Goal: Task Accomplishment & Management: Manage account settings

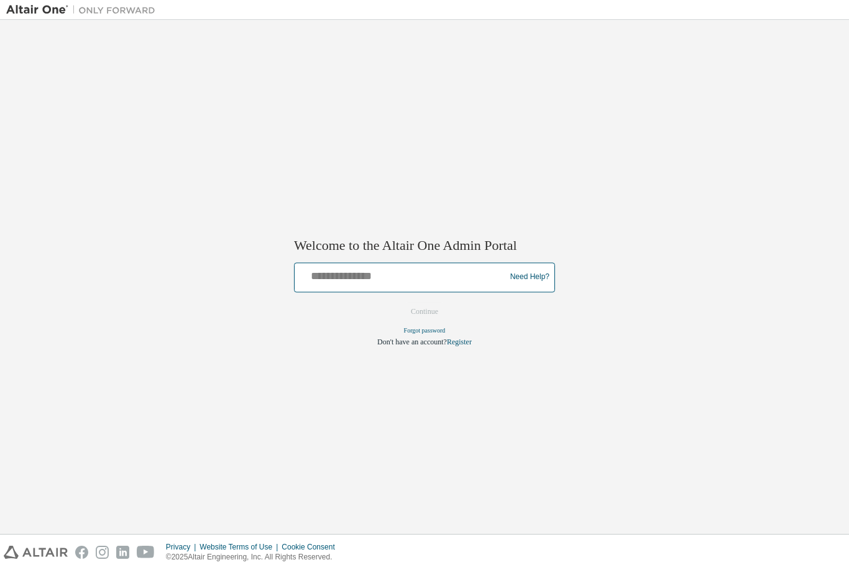
click at [454, 280] on input "text" at bounding box center [401, 274] width 204 height 18
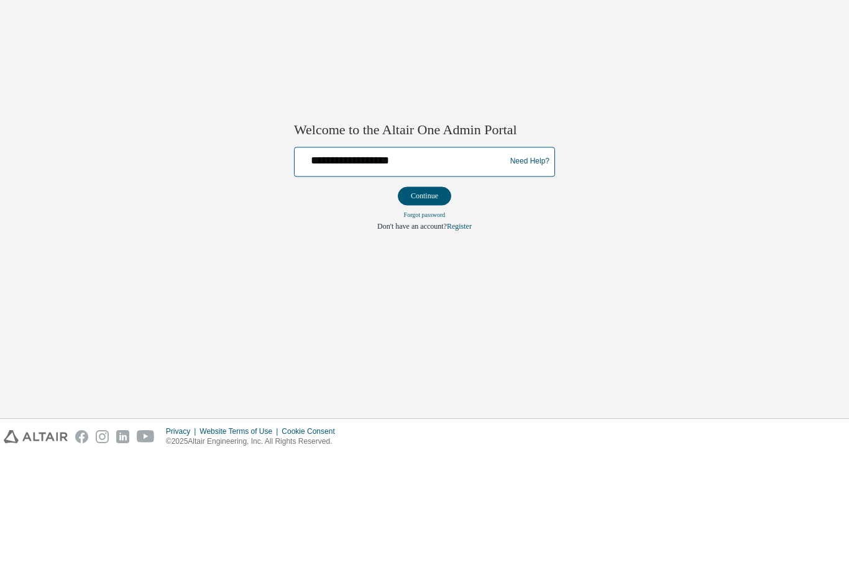
type input "**********"
click at [437, 302] on button "Continue" at bounding box center [424, 311] width 53 height 19
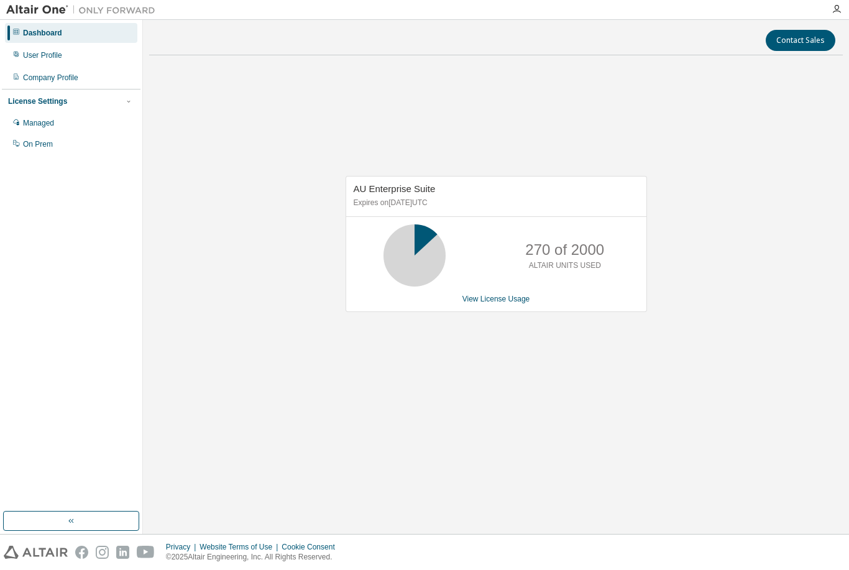
click at [524, 392] on div "AU Enterprise Suite Expires on [DATE] UTC 270 of 2000 ALTAIR UNITS USED View Li…" at bounding box center [495, 250] width 693 height 370
click at [508, 303] on link "View License Usage" at bounding box center [496, 298] width 68 height 9
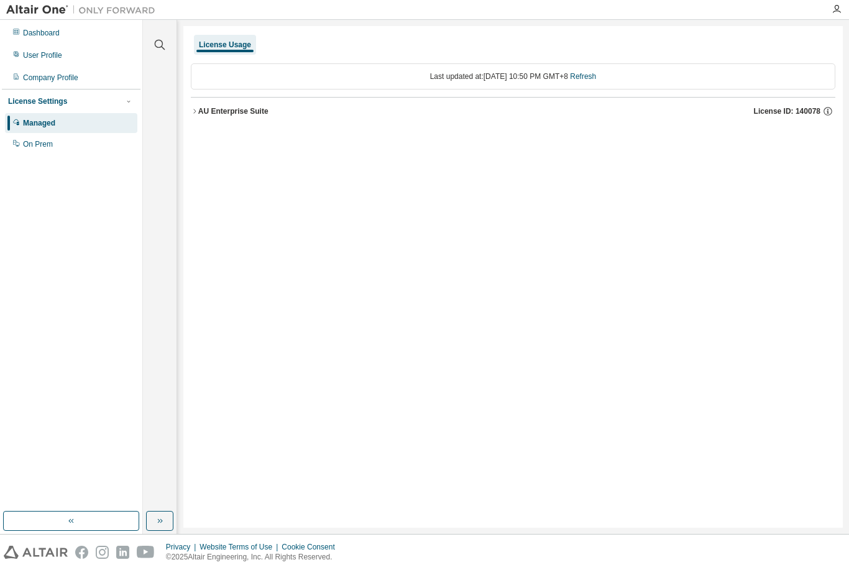
click at [204, 111] on div "AU Enterprise Suite" at bounding box center [233, 111] width 70 height 10
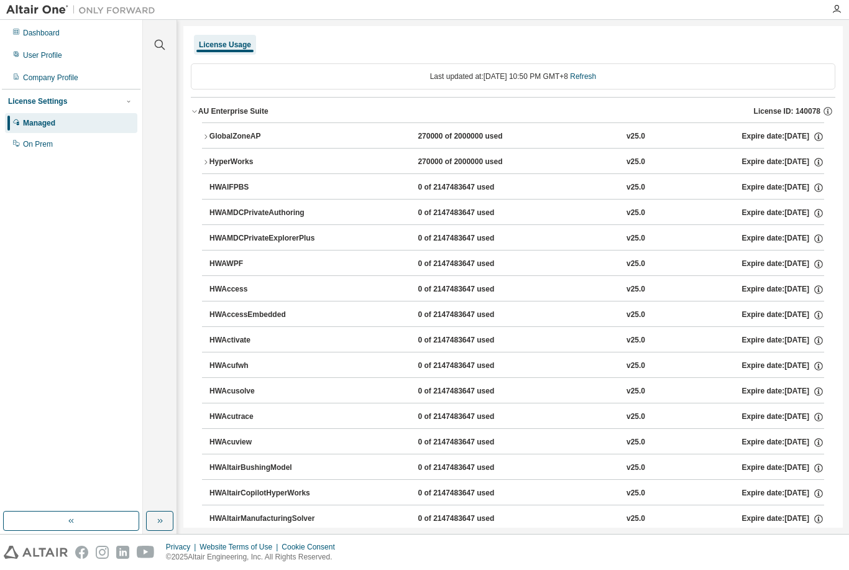
click at [252, 129] on button "GlobalZoneAP 270000 of 2000000 used v25.0 Expire date: 2025-12-29" at bounding box center [513, 136] width 622 height 27
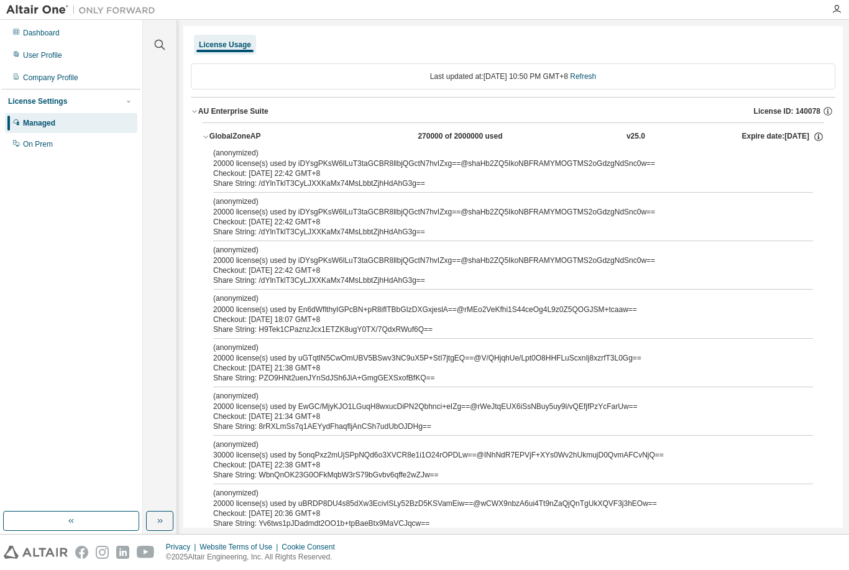
click at [817, 138] on icon "button" at bounding box center [818, 136] width 11 height 11
click at [820, 135] on icon "button" at bounding box center [818, 136] width 11 height 11
click at [30, 124] on div "Managed" at bounding box center [39, 123] width 32 height 10
click at [33, 145] on div "On Prem" at bounding box center [38, 144] width 30 height 10
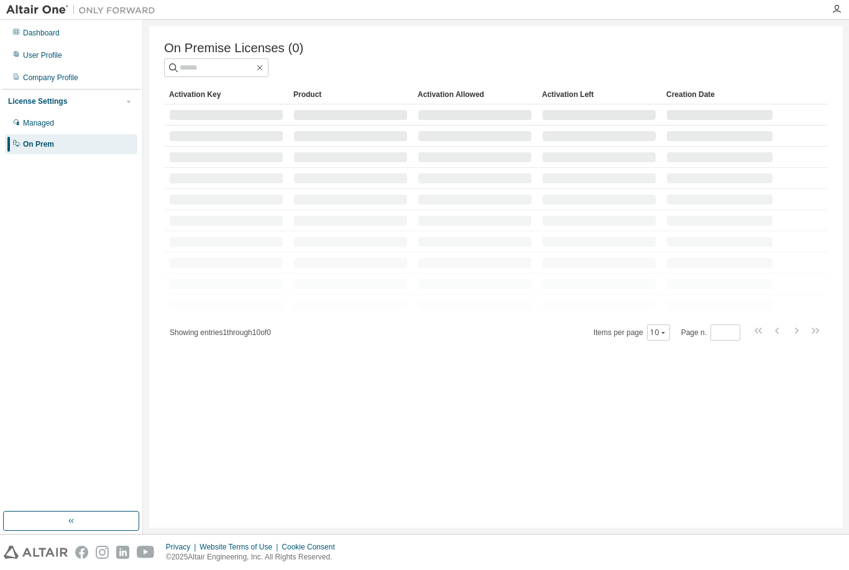
click at [27, 124] on div "Managed" at bounding box center [38, 123] width 31 height 10
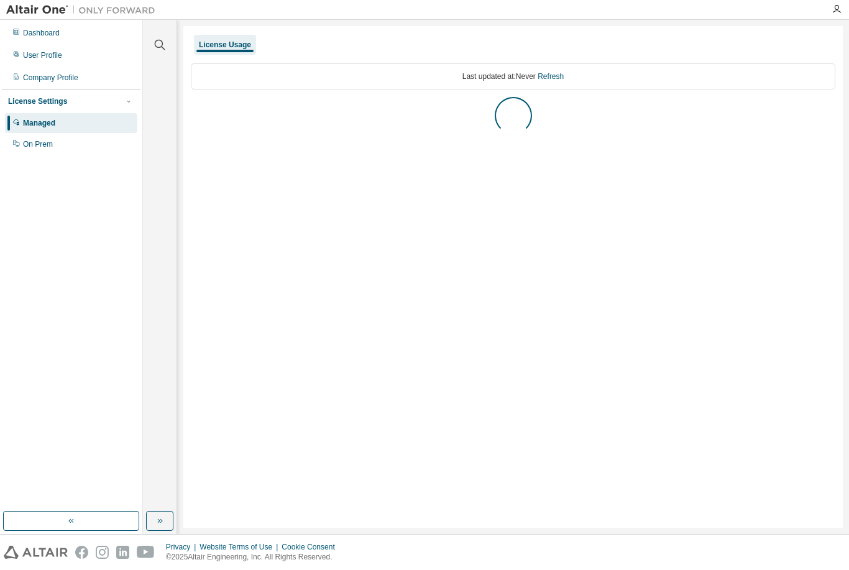
click at [560, 75] on link "Refresh" at bounding box center [550, 76] width 26 height 9
click at [212, 122] on button "AU Enterprise Suite License ID: 140078" at bounding box center [513, 111] width 644 height 27
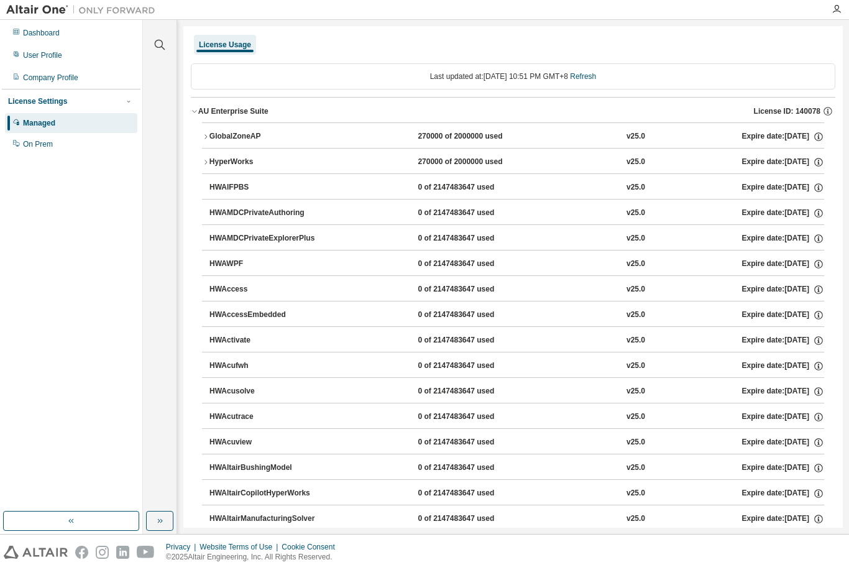
click at [435, 137] on div "270000 of 2000000 used" at bounding box center [473, 136] width 112 height 11
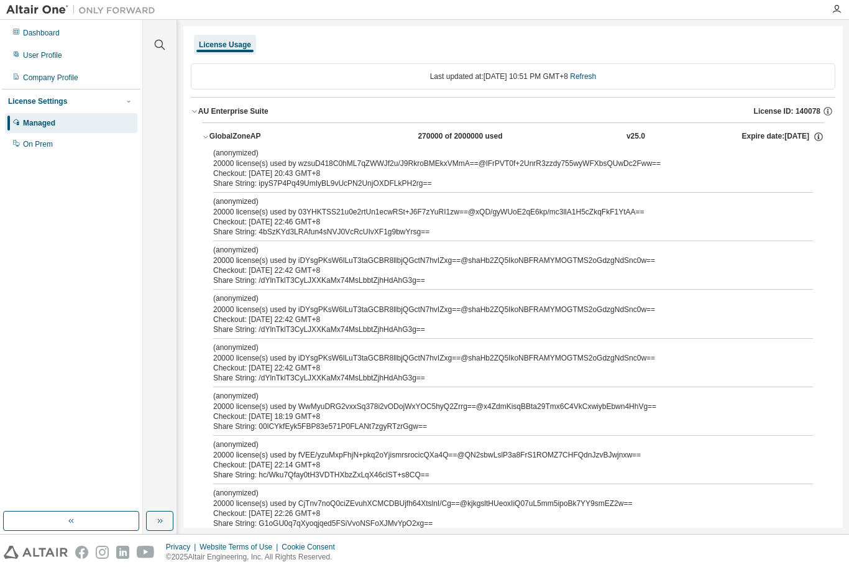
click at [427, 132] on div "270000 of 2000000 used" at bounding box center [473, 136] width 112 height 11
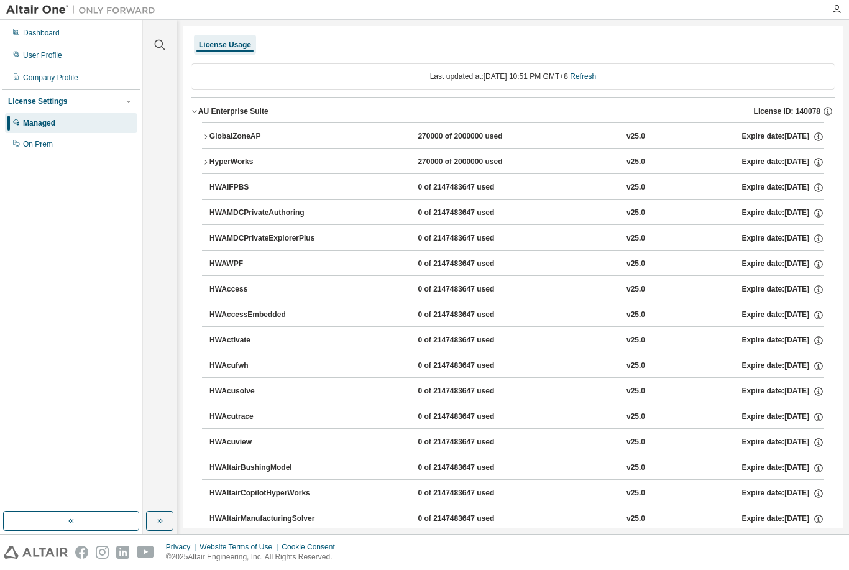
click at [214, 135] on div "GlobalZoneAP" at bounding box center [265, 136] width 112 height 11
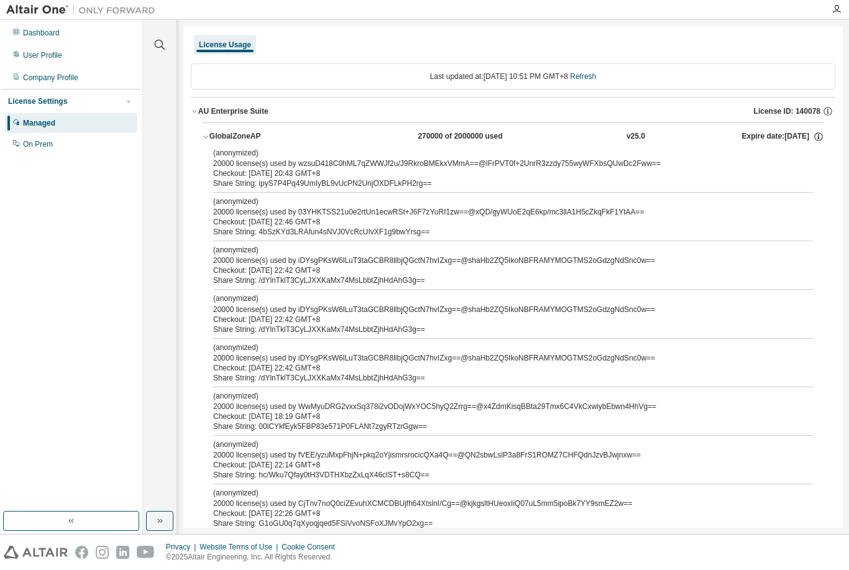
click at [57, 99] on div "License Settings" at bounding box center [37, 101] width 59 height 10
click at [34, 104] on div "License Settings" at bounding box center [37, 101] width 59 height 10
click at [44, 56] on div "User Profile" at bounding box center [42, 55] width 39 height 10
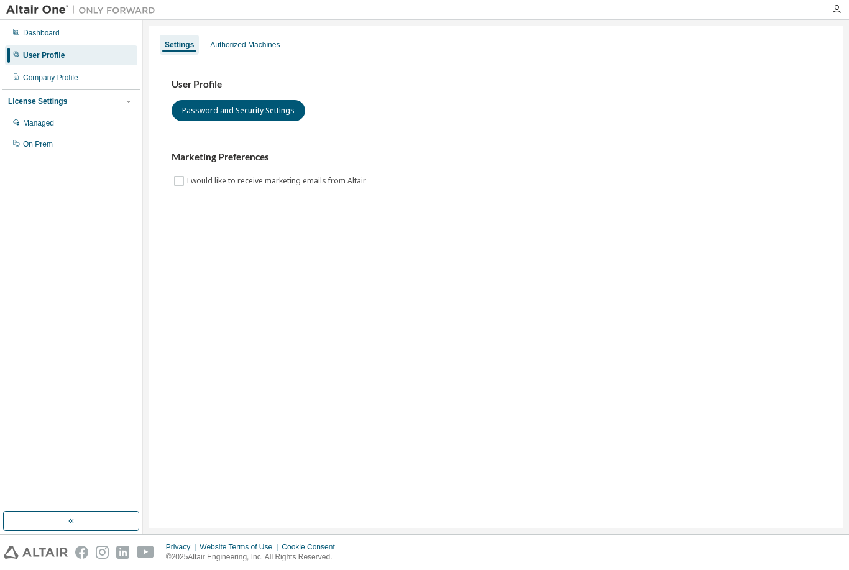
click at [83, 84] on div "Company Profile" at bounding box center [71, 78] width 132 height 20
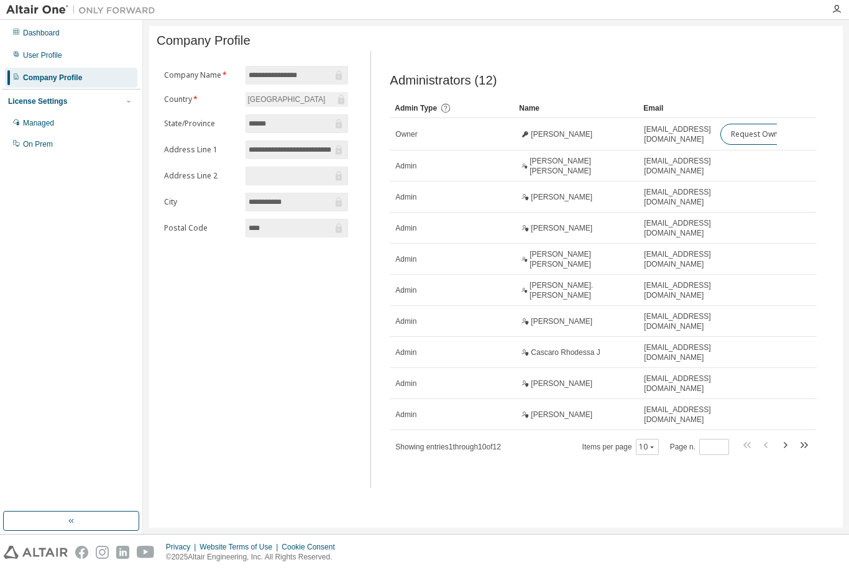
click at [790, 437] on icon "button" at bounding box center [784, 444] width 15 height 15
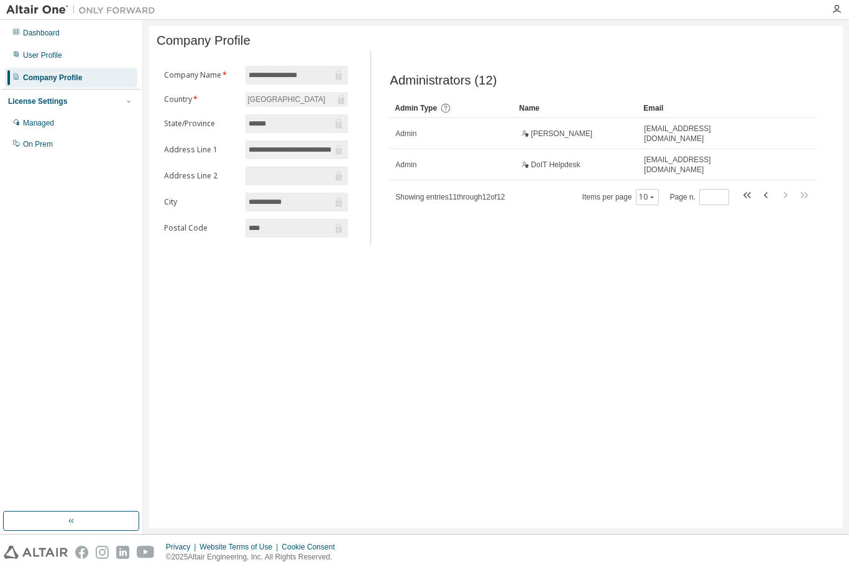
click at [764, 198] on icon "button" at bounding box center [766, 195] width 15 height 15
type input "*"
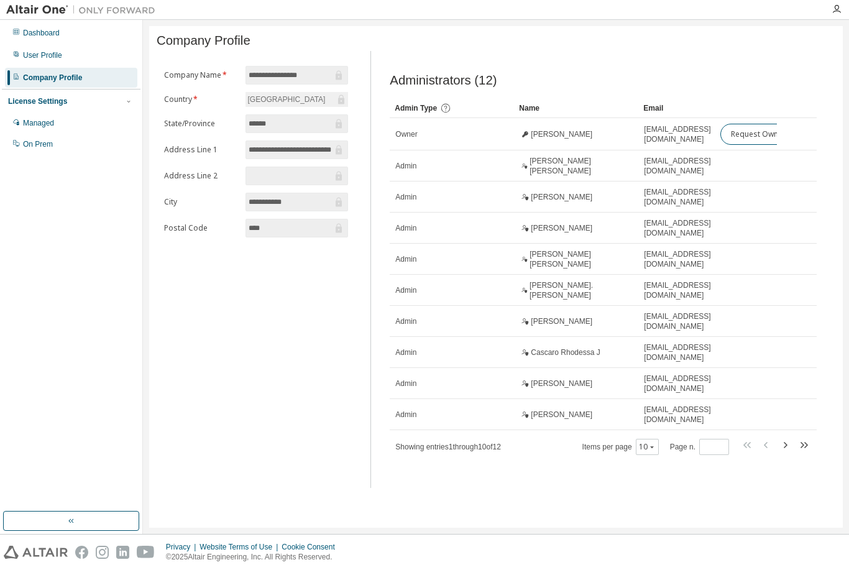
click at [37, 61] on div "User Profile" at bounding box center [71, 55] width 132 height 20
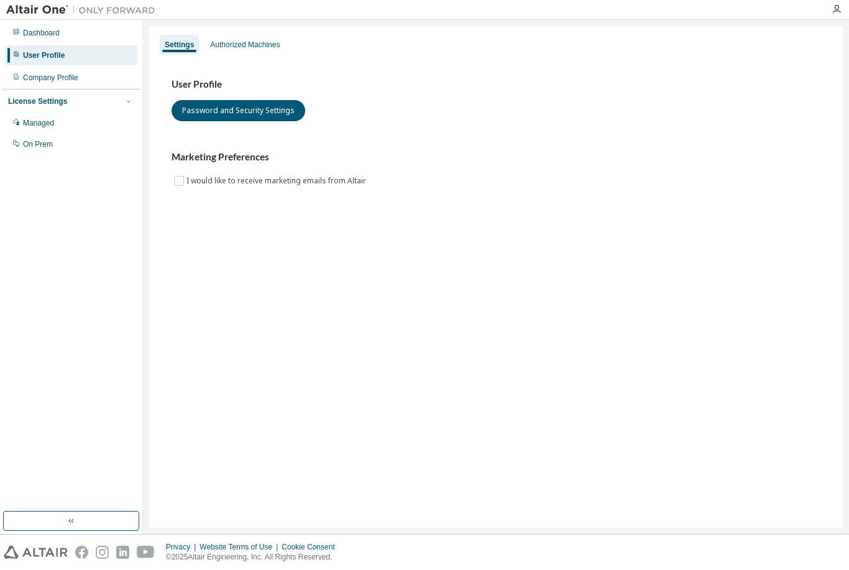
click at [28, 35] on div "Dashboard" at bounding box center [41, 33] width 37 height 10
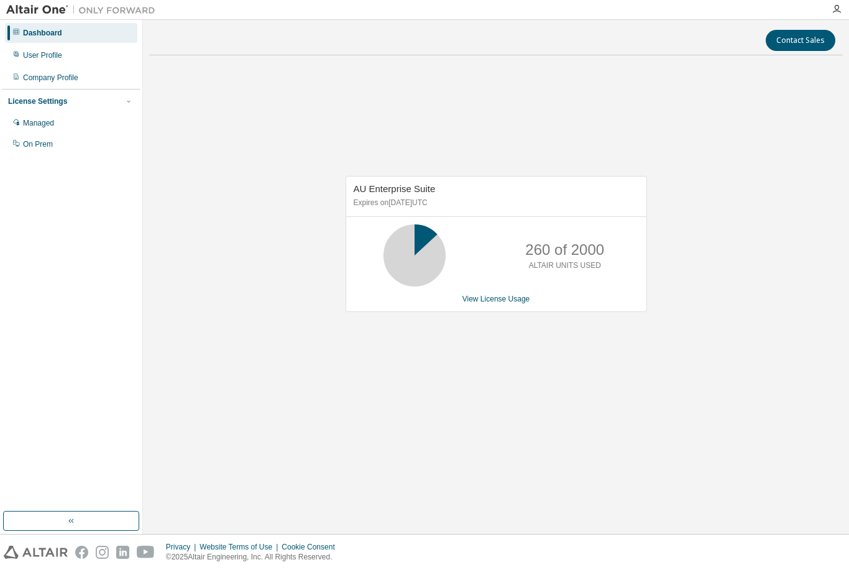
click at [30, 127] on div "Managed" at bounding box center [38, 123] width 31 height 10
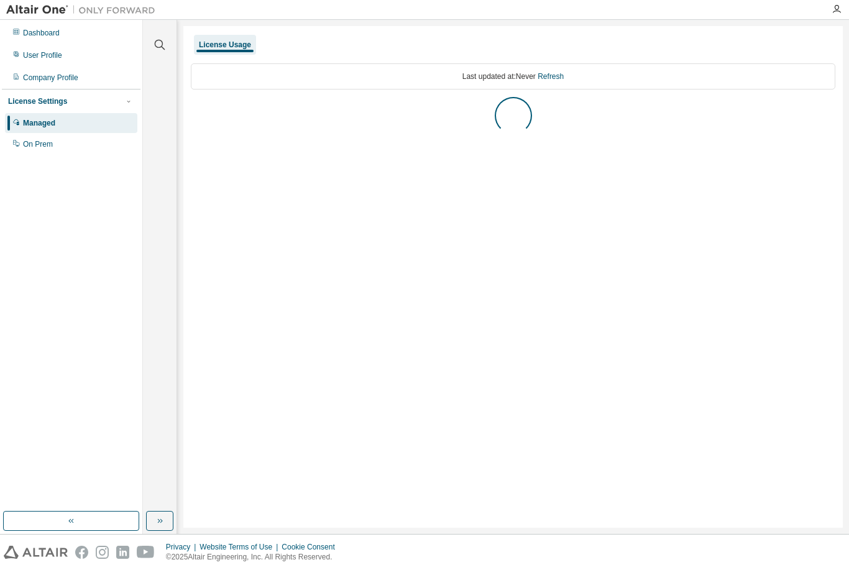
click at [29, 81] on div "Company Profile" at bounding box center [50, 78] width 55 height 10
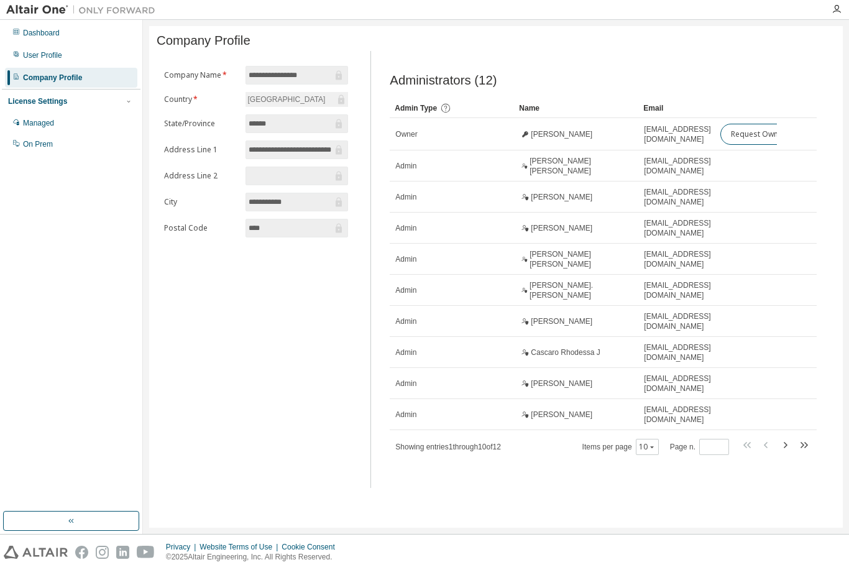
click at [25, 58] on div "User Profile" at bounding box center [42, 55] width 39 height 10
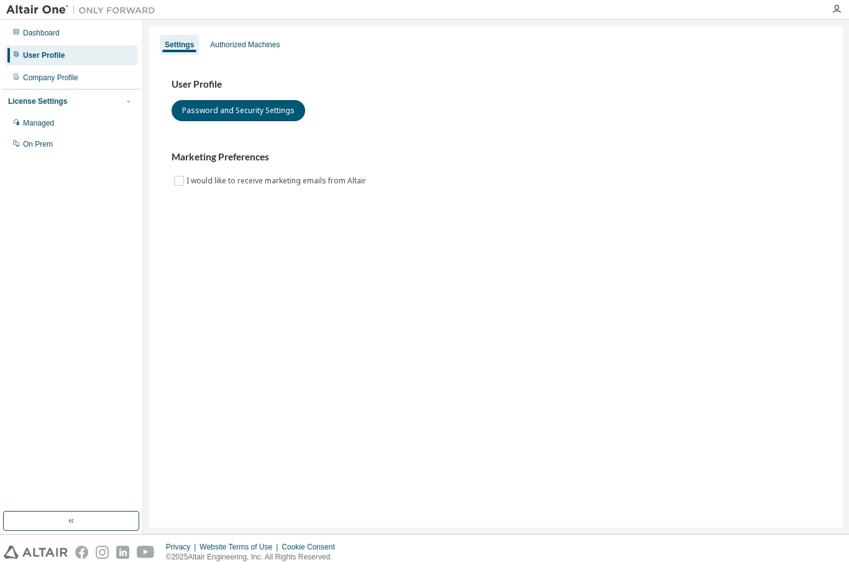
click at [207, 111] on button "Password and Security Settings" at bounding box center [238, 110] width 134 height 21
click at [224, 40] on div "Authorized Machines" at bounding box center [245, 45] width 70 height 10
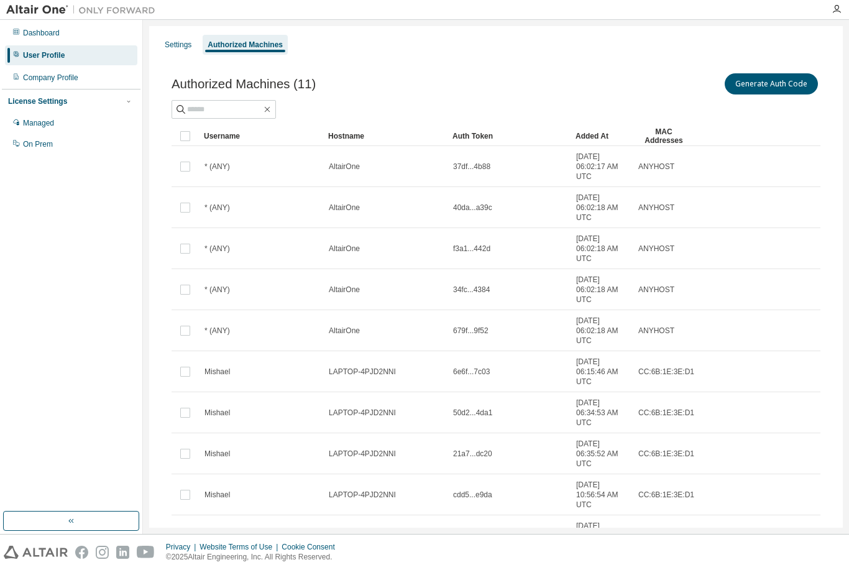
click at [780, 82] on button "Generate Auth Code" at bounding box center [770, 83] width 93 height 21
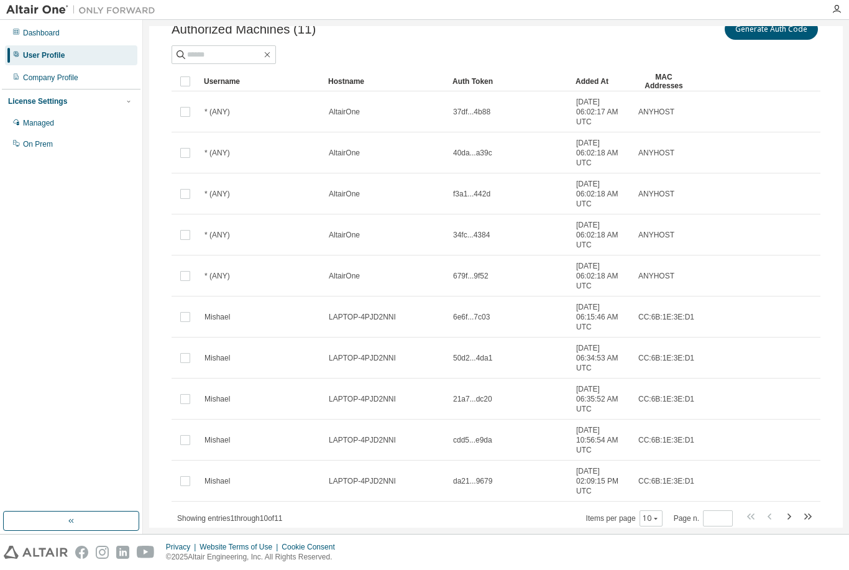
scroll to position [132, 0]
click at [785, 517] on icon "button" at bounding box center [788, 516] width 15 height 15
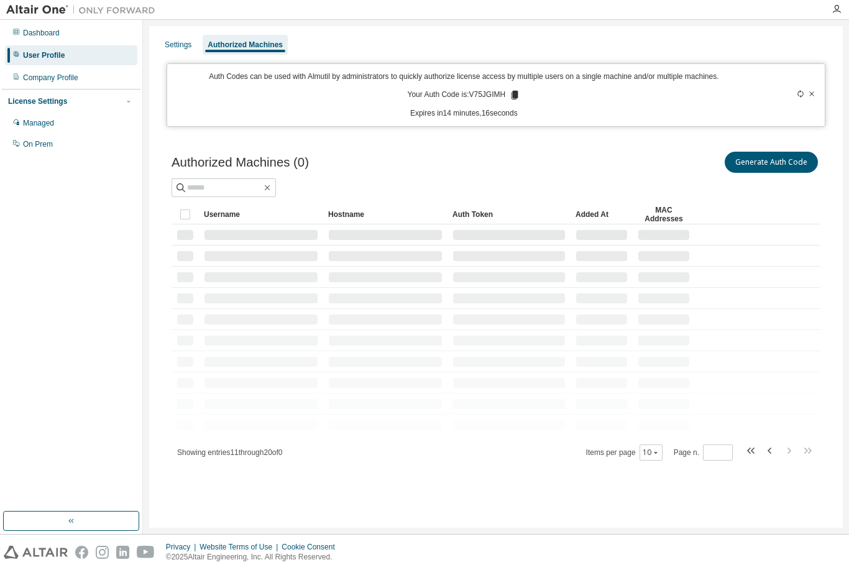
scroll to position [0, 0]
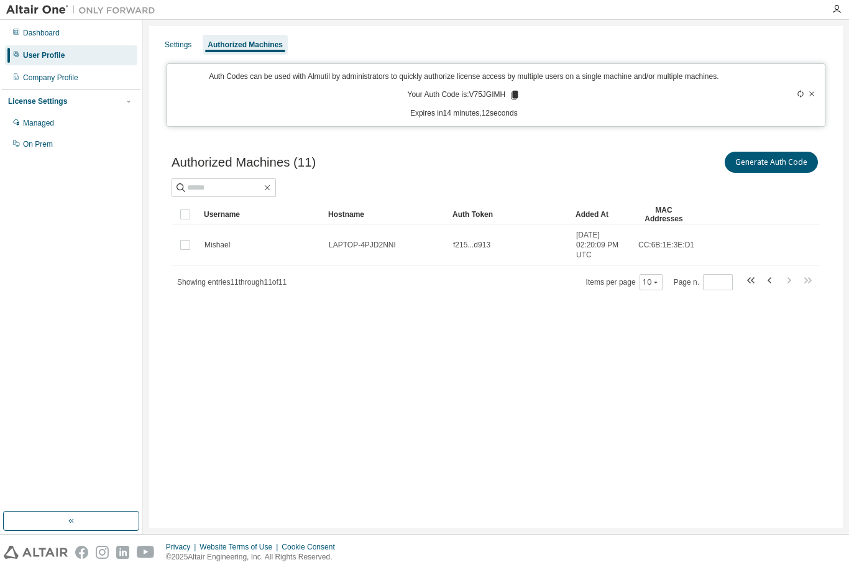
click at [765, 319] on div "Authorized Machines (11) Generate Auth Code Clear Load Save Save As Field Opera…" at bounding box center [496, 228] width 678 height 189
click at [772, 273] on icon "button" at bounding box center [769, 280] width 15 height 15
type input "*"
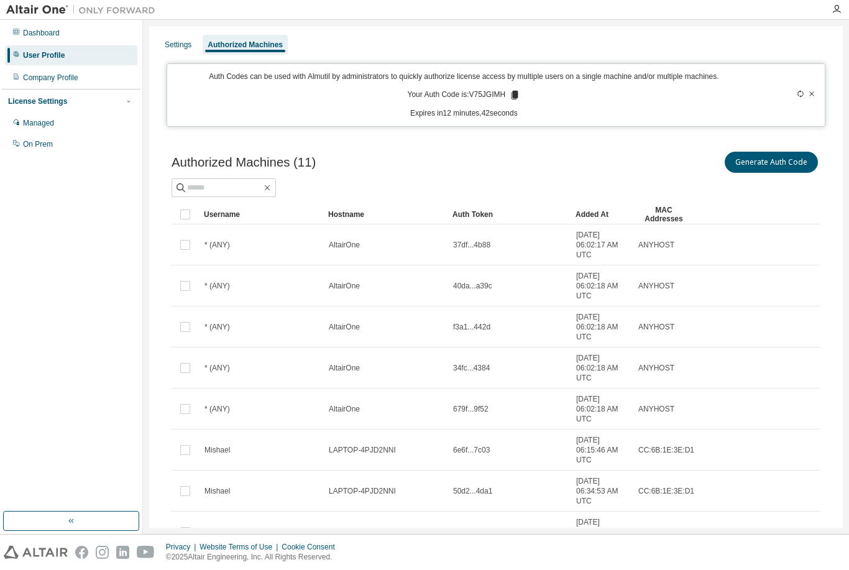
click at [178, 48] on div "Settings" at bounding box center [178, 45] width 27 height 10
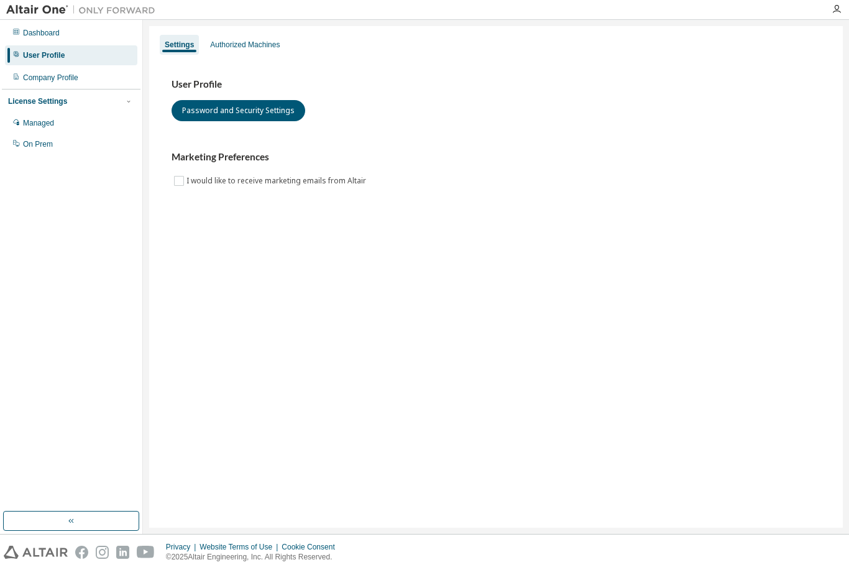
click at [263, 47] on div "Authorized Machines" at bounding box center [245, 45] width 70 height 10
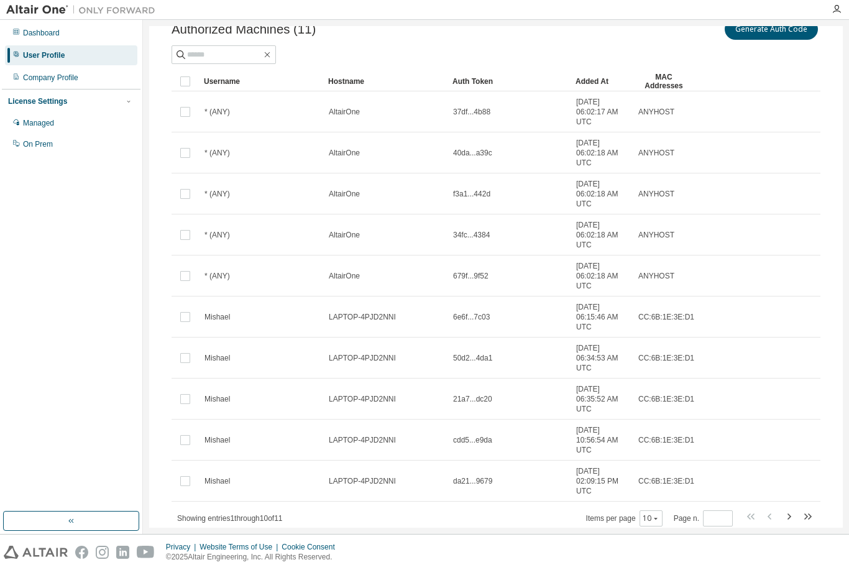
scroll to position [54, 0]
click at [656, 519] on icon "button" at bounding box center [655, 518] width 7 height 7
click at [680, 500] on div "100" at bounding box center [650, 501] width 99 height 15
click at [667, 505] on td "CC:6B:1E:3E:D1:A3" at bounding box center [663, 522] width 62 height 41
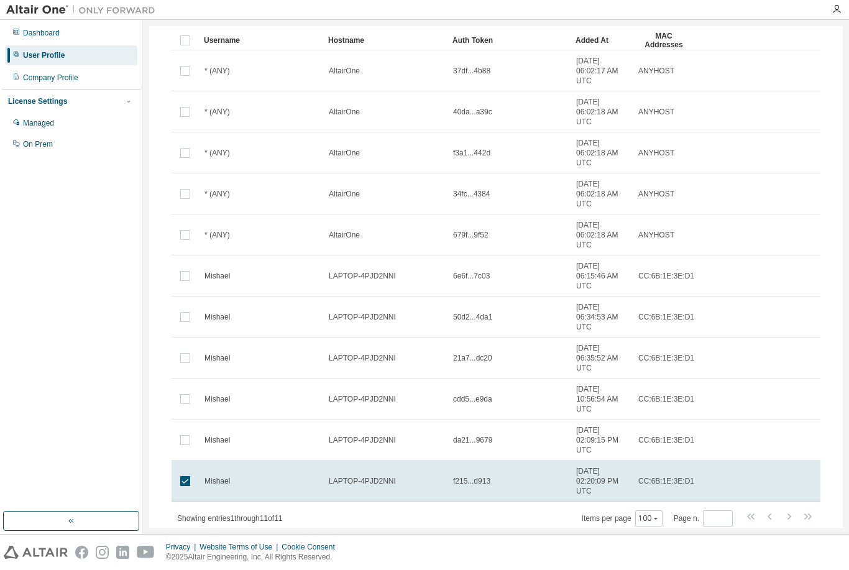
scroll to position [95, 0]
click at [255, 493] on td "Mishael" at bounding box center [261, 481] width 124 height 41
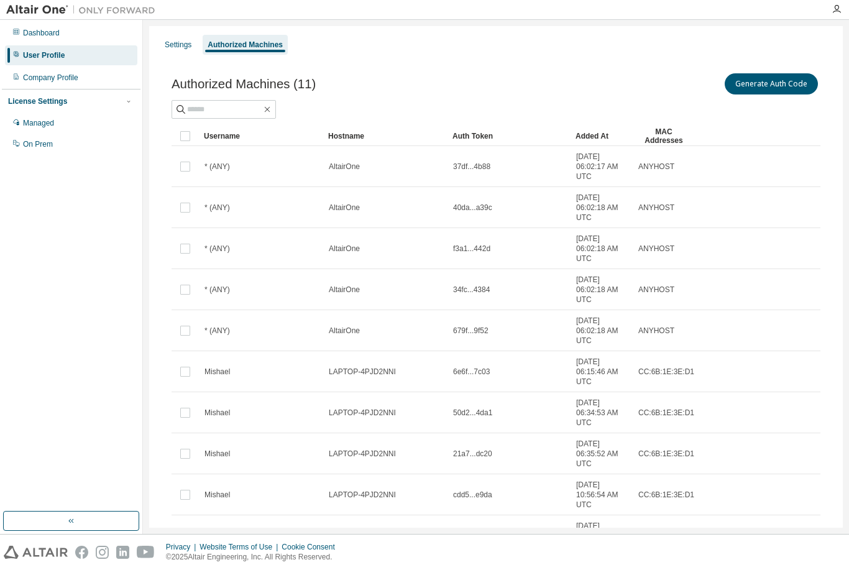
scroll to position [0, 0]
click at [747, 484] on tbody "* (ANY) AltairOne 37df...4b88 2025-08-29 06:02:17 AM UTC ANYHOST * (ANY) Altair…" at bounding box center [495, 371] width 649 height 451
click at [692, 478] on td "CC:6B:1E:3E:D1:A3" at bounding box center [663, 494] width 62 height 41
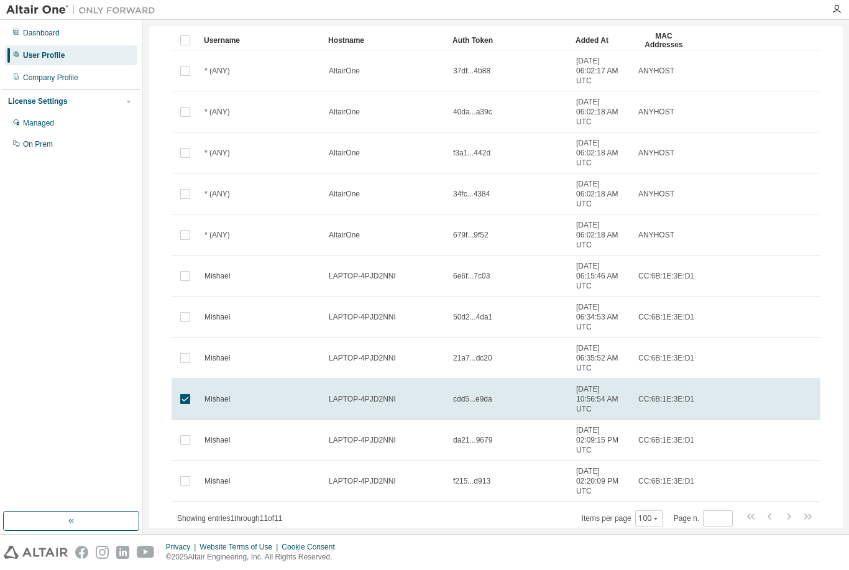
scroll to position [95, 0]
click at [642, 478] on span "CC:6B:1E:3E:D1:A3" at bounding box center [671, 481] width 67 height 10
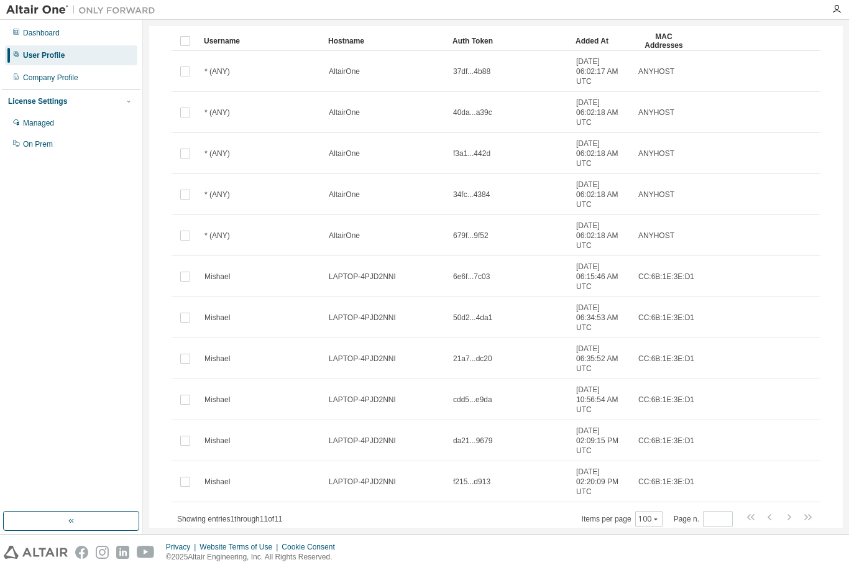
click at [482, 409] on td "cdd5...e9da" at bounding box center [508, 399] width 123 height 41
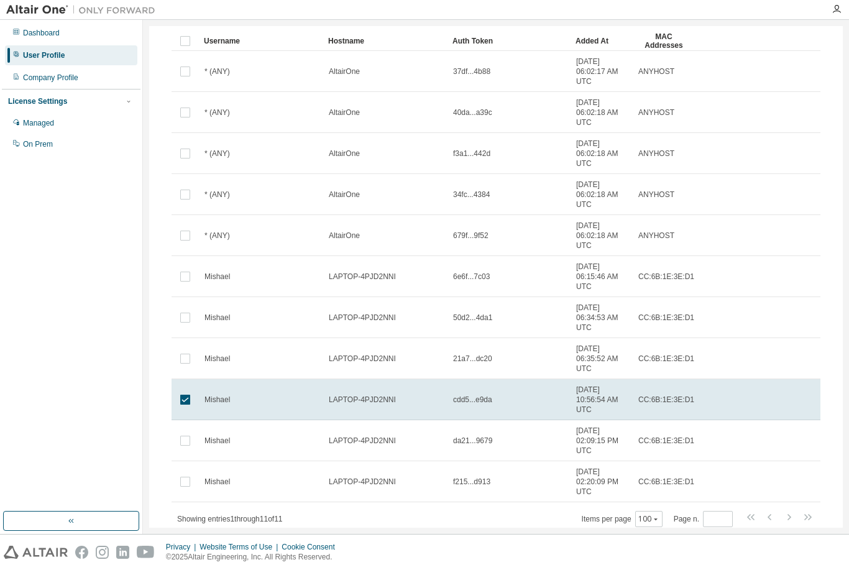
click at [479, 400] on span "cdd5...e9da" at bounding box center [472, 399] width 39 height 10
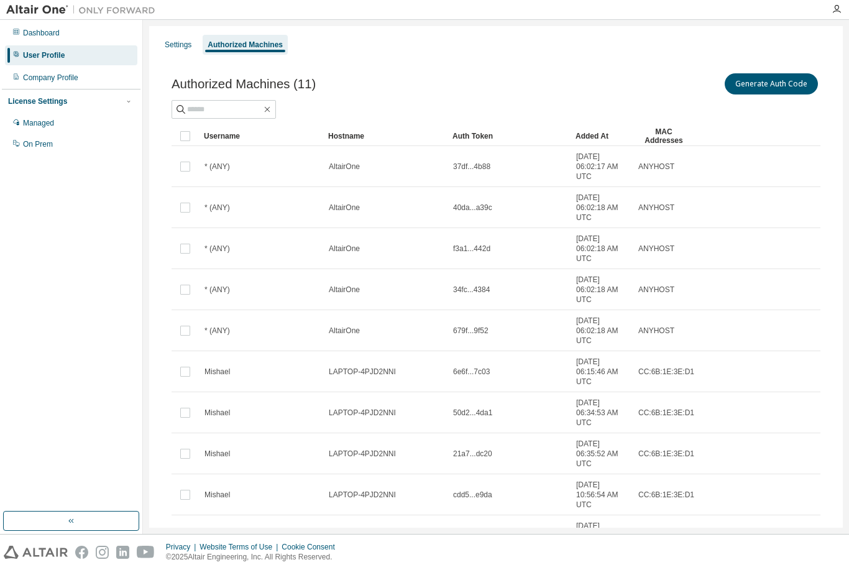
scroll to position [0, 0]
click at [775, 80] on button "Generate Auth Code" at bounding box center [770, 83] width 93 height 21
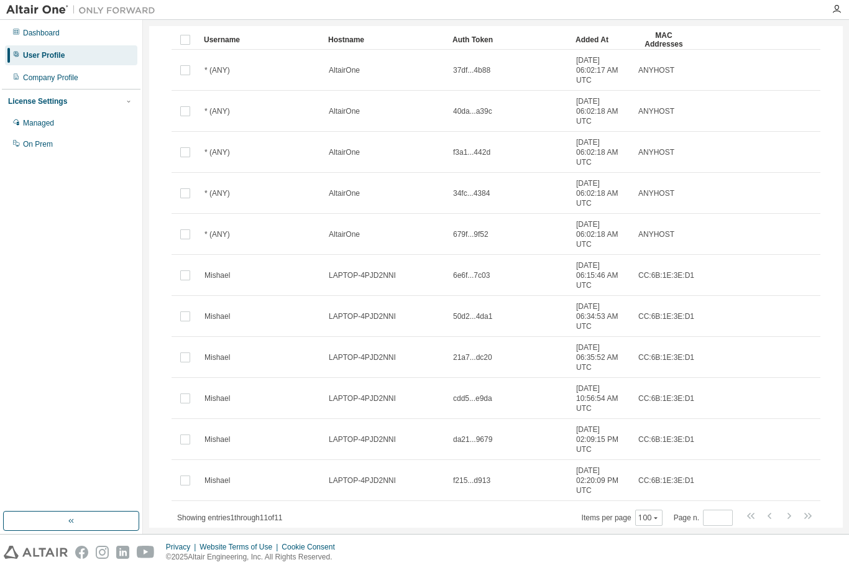
scroll to position [173, 0]
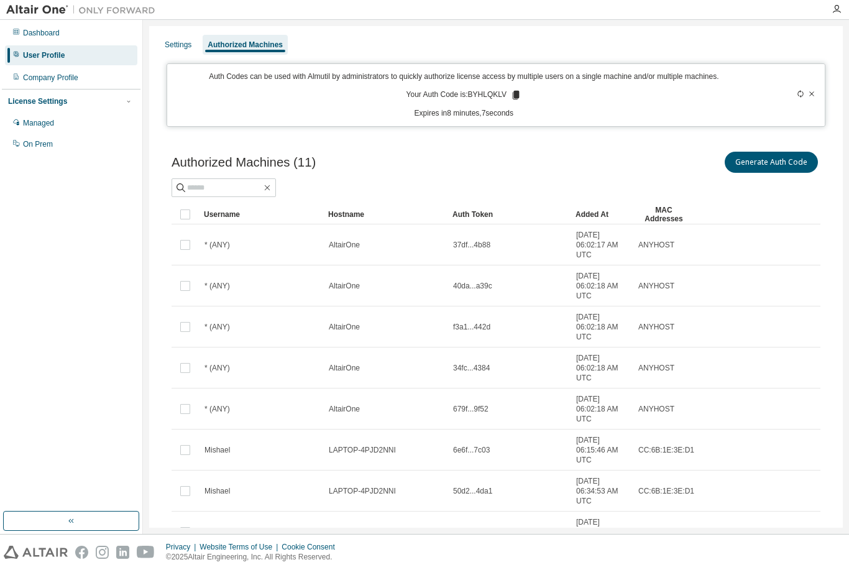
scroll to position [-1, 0]
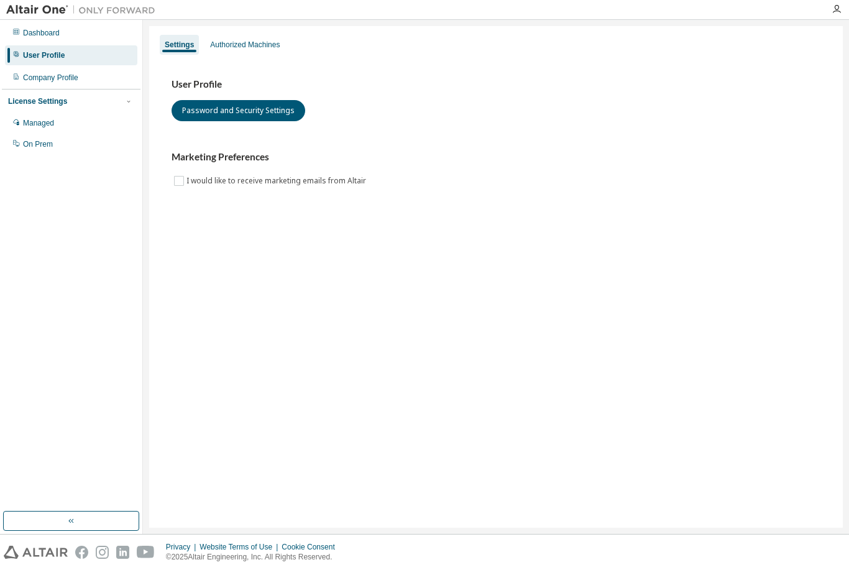
click at [271, 45] on div "Authorized Machines" at bounding box center [245, 45] width 70 height 10
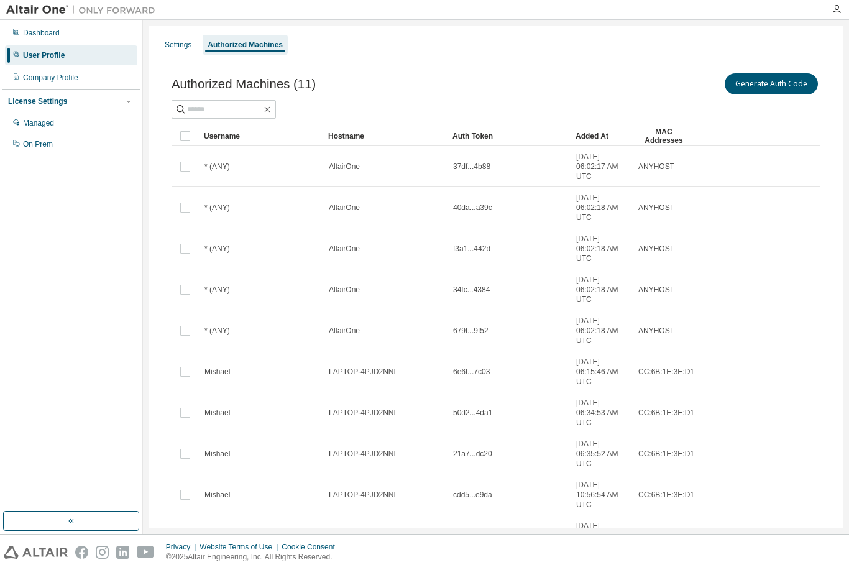
click at [31, 37] on div "Dashboard" at bounding box center [41, 33] width 37 height 10
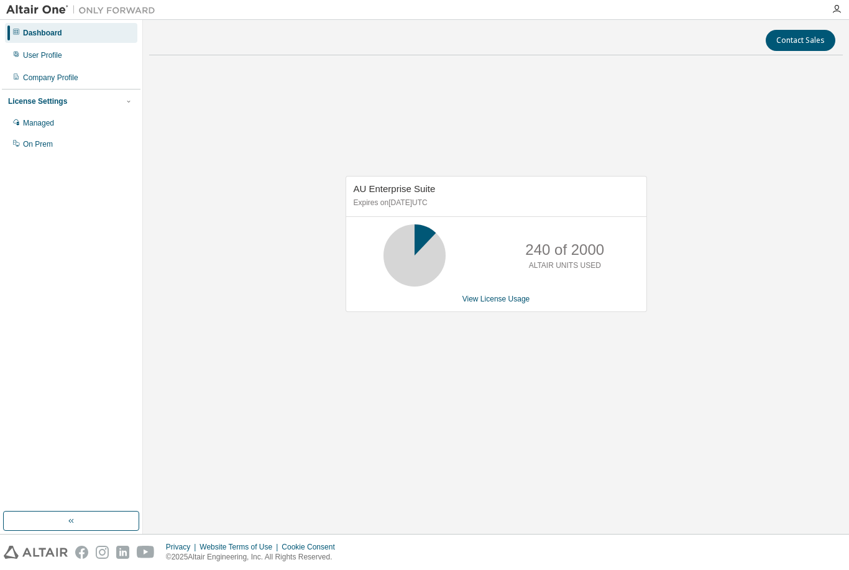
click at [34, 122] on div "Managed" at bounding box center [38, 123] width 31 height 10
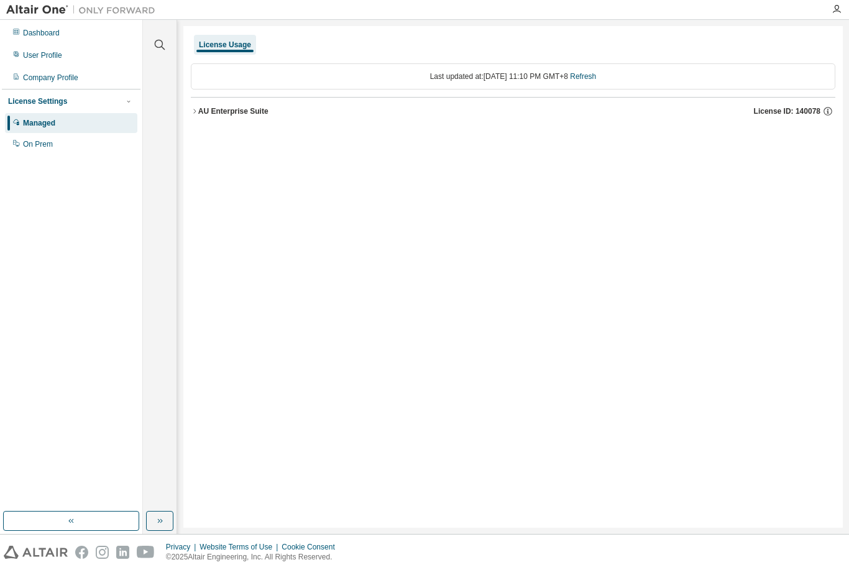
click at [832, 106] on icon "button" at bounding box center [827, 111] width 11 height 11
click at [749, 412] on div "License Usage Last updated at: [DATE] 11:10 PM GMT+8 Refresh AU Enterprise Suit…" at bounding box center [512, 276] width 659 height 501
click at [232, 116] on div "AU Enterprise Suite" at bounding box center [233, 111] width 70 height 10
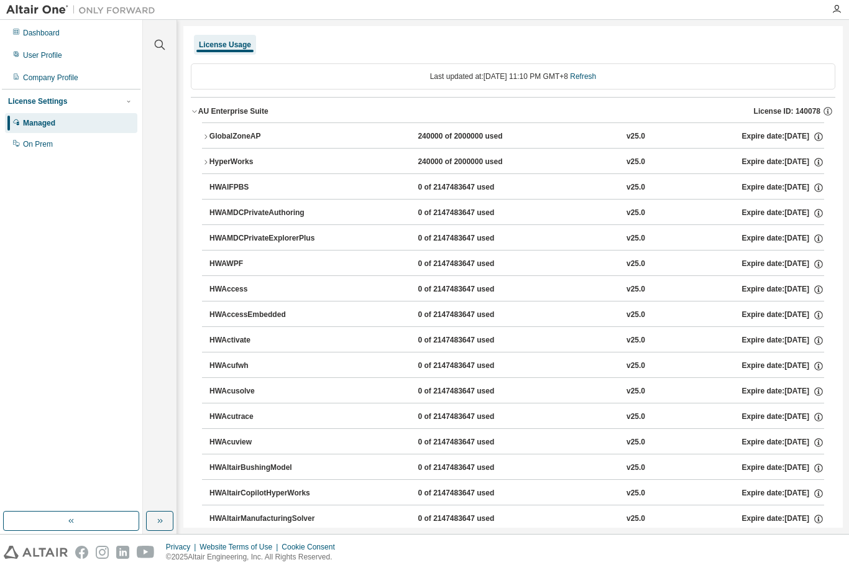
click at [822, 134] on icon "button" at bounding box center [818, 136] width 11 height 11
click at [819, 137] on icon "button" at bounding box center [818, 136] width 11 height 11
click at [207, 134] on icon "button" at bounding box center [205, 136] width 7 height 7
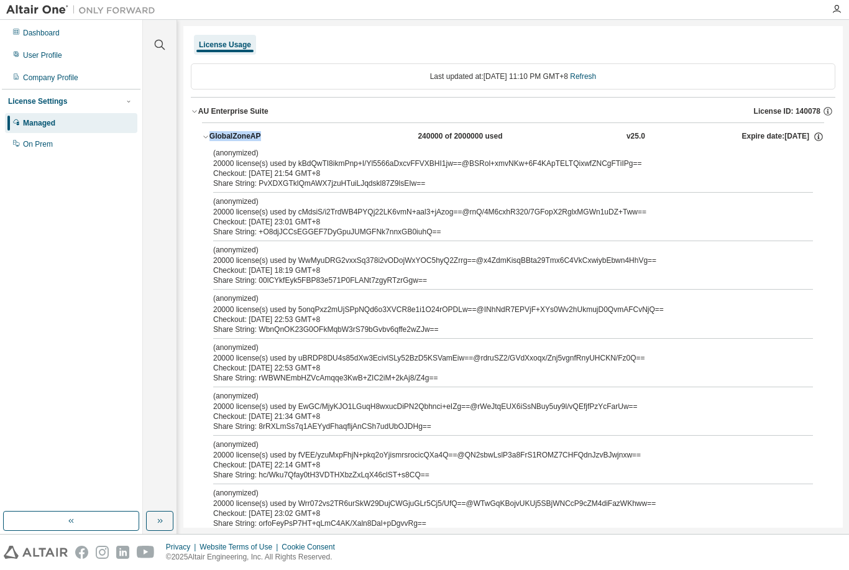
click at [204, 167] on div "(anonymized) 20000 license(s) used by kBdQwTI8ikmPnp+I/Yl5566aDxcvFFVXBHI1jw==@…" at bounding box center [513, 438] width 622 height 580
click at [41, 142] on div "On Prem" at bounding box center [38, 144] width 30 height 10
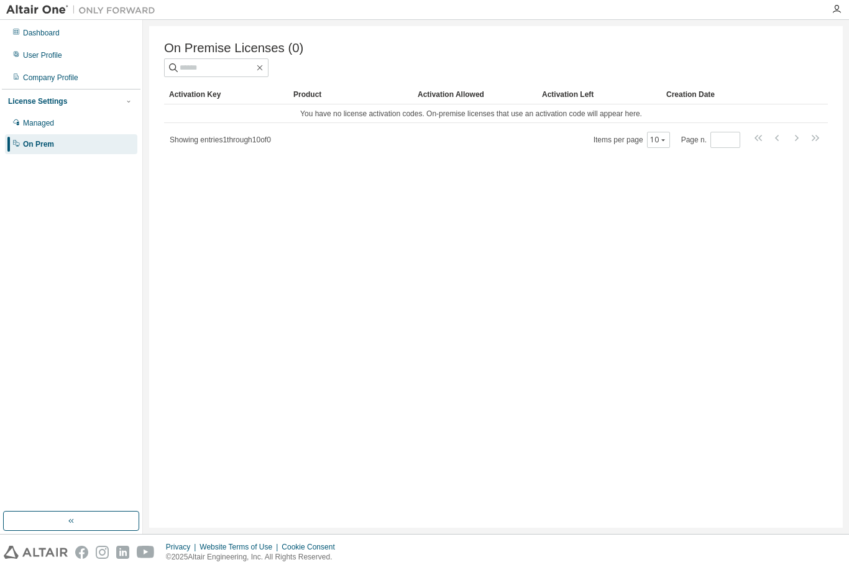
click at [27, 34] on div "Dashboard" at bounding box center [41, 33] width 37 height 10
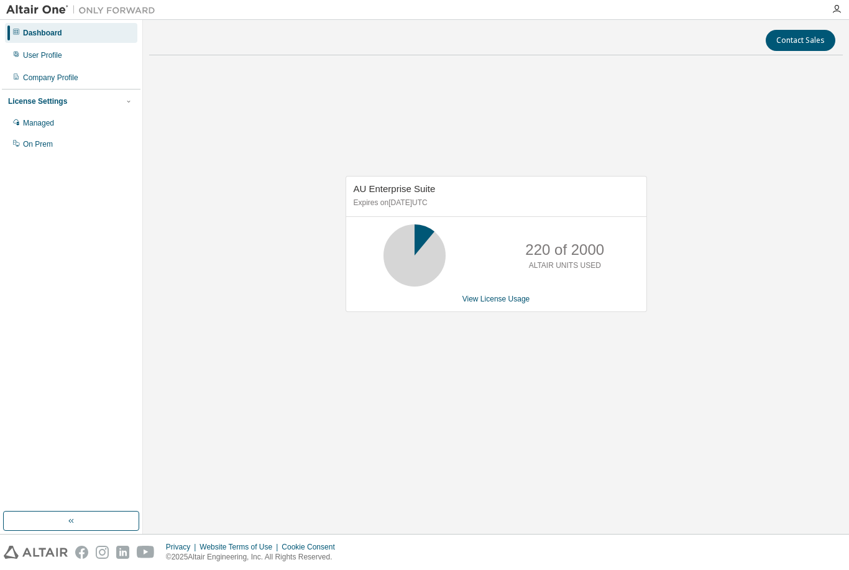
click at [32, 57] on div "User Profile" at bounding box center [42, 55] width 39 height 10
